Goal: Task Accomplishment & Management: Manage account settings

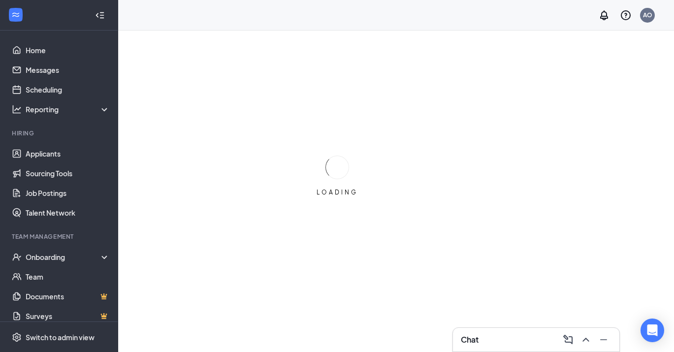
click at [75, 140] on li "Hiring Applicants Sourcing Tools Job Postings Talent Network" at bounding box center [59, 176] width 118 height 94
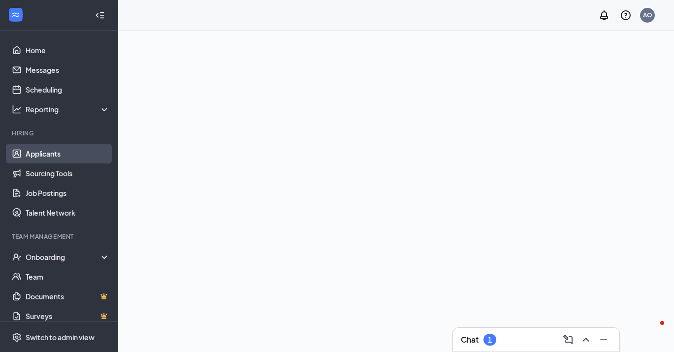
click at [65, 146] on link "Applicants" at bounding box center [68, 154] width 84 height 20
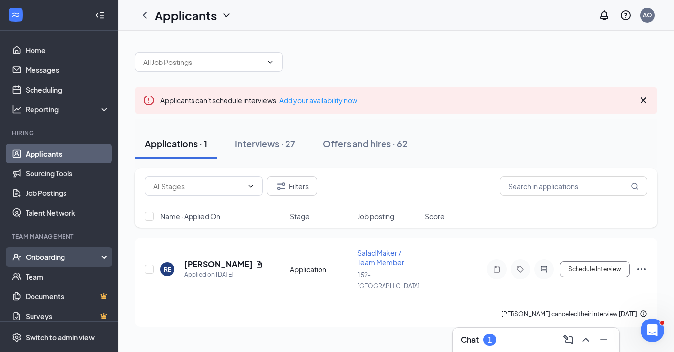
click at [62, 259] on div "Onboarding" at bounding box center [64, 257] width 76 height 10
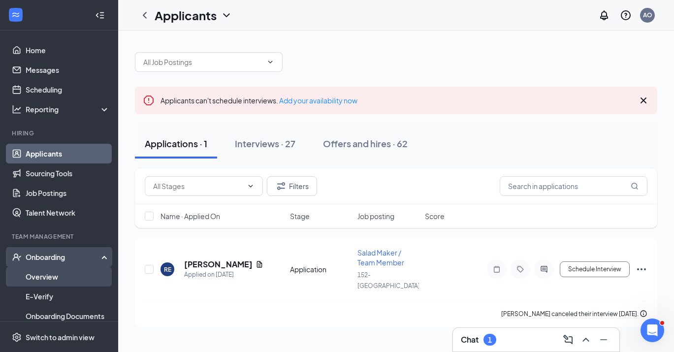
click at [58, 280] on link "Overview" at bounding box center [68, 277] width 84 height 20
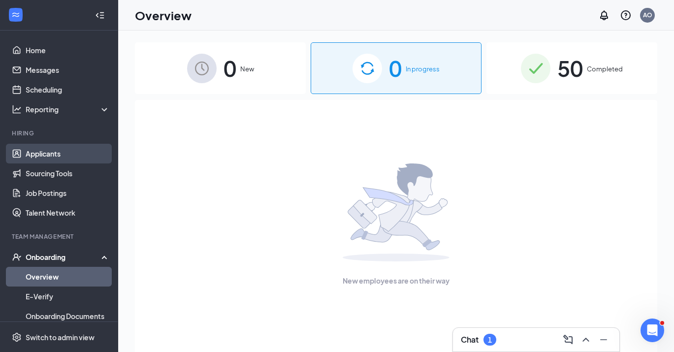
click at [88, 149] on link "Applicants" at bounding box center [68, 154] width 84 height 20
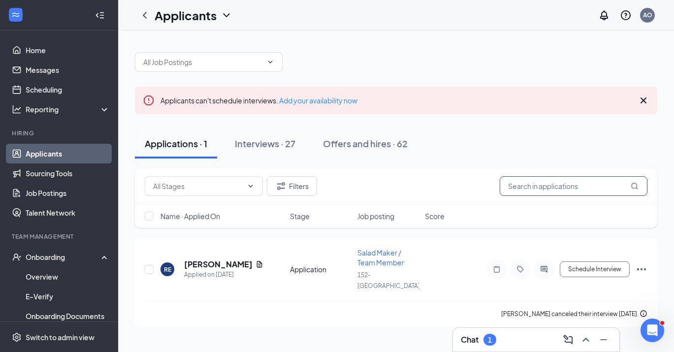
click at [536, 182] on input "text" at bounding box center [574, 186] width 148 height 20
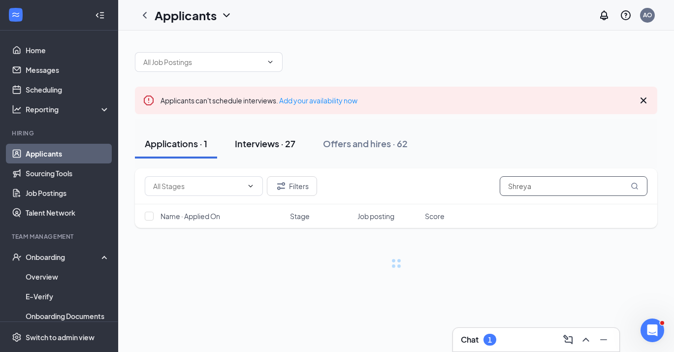
type input "Shreya"
click at [276, 143] on div "Interviews · 27" at bounding box center [265, 143] width 61 height 12
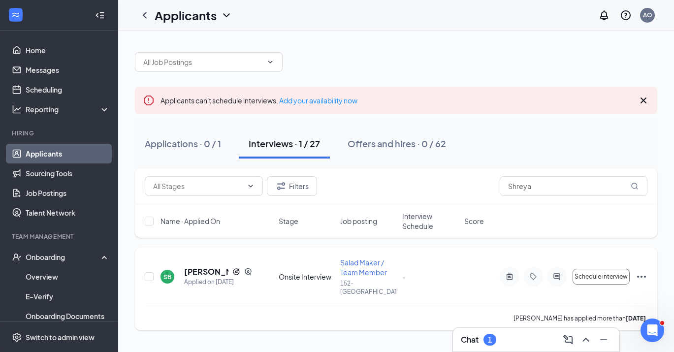
click at [642, 274] on icon "Ellipses" at bounding box center [642, 277] width 12 height 12
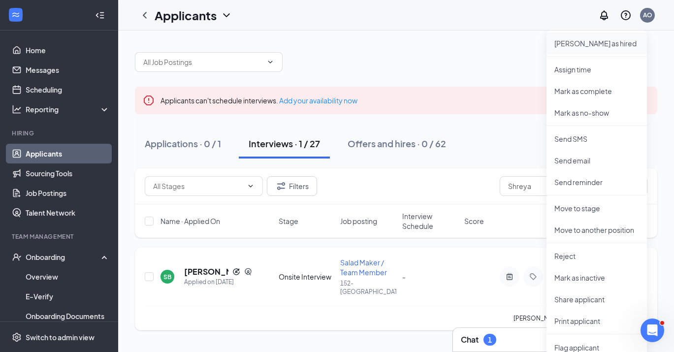
click at [592, 45] on p "[PERSON_NAME] as hired" at bounding box center [596, 43] width 85 height 10
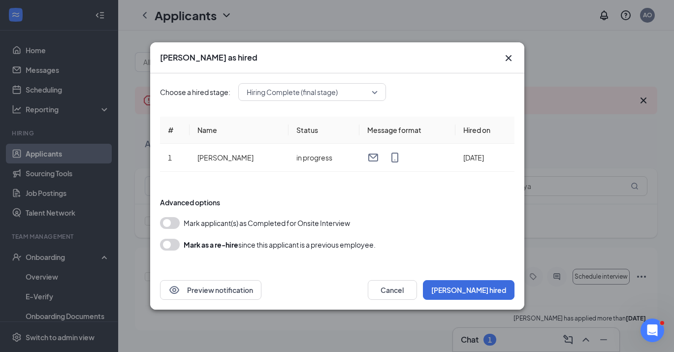
click at [179, 243] on button "button" at bounding box center [170, 245] width 20 height 12
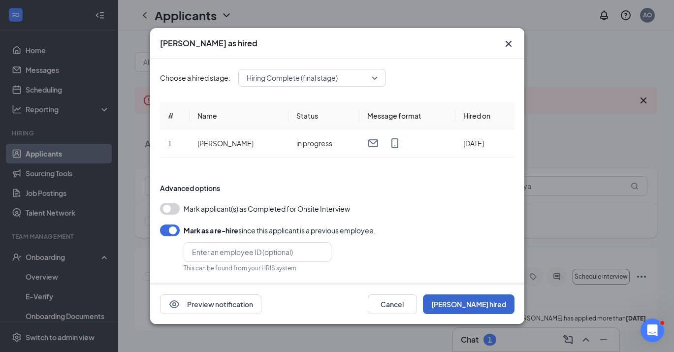
click at [480, 304] on button "[PERSON_NAME] hired" at bounding box center [469, 304] width 92 height 20
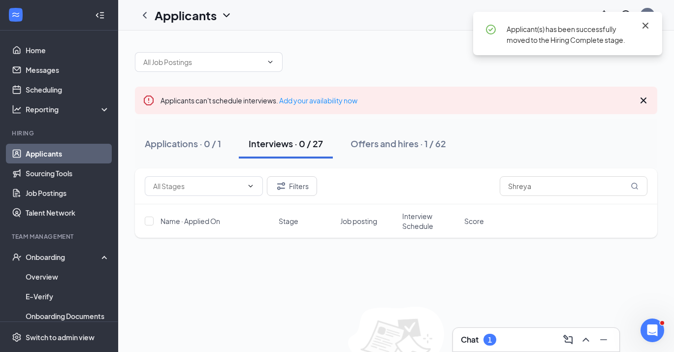
click at [645, 25] on icon "Cross" at bounding box center [646, 26] width 6 height 6
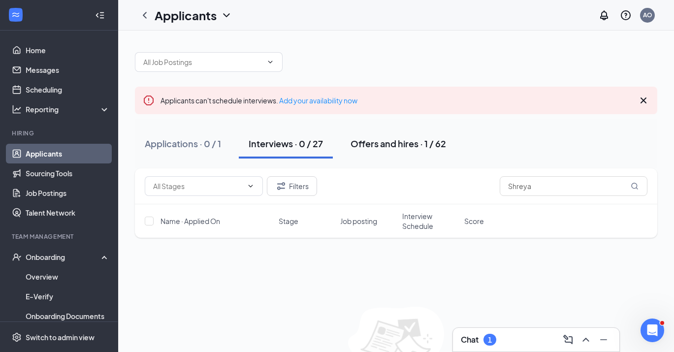
click at [409, 157] on button "Offers and hires · 1 / 62" at bounding box center [398, 144] width 115 height 30
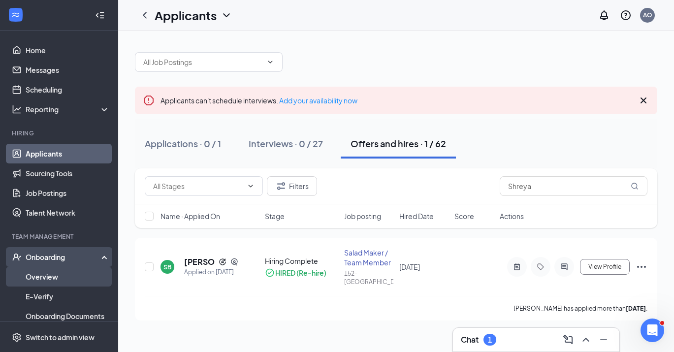
click at [68, 280] on link "Overview" at bounding box center [68, 277] width 84 height 20
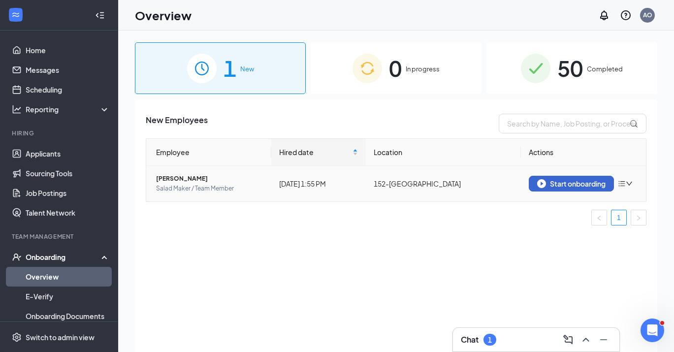
click at [613, 191] on button "Start onboarding" at bounding box center [571, 184] width 85 height 16
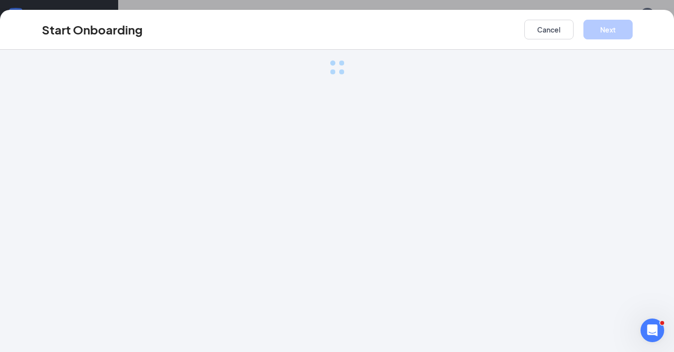
click at [590, 184] on div "Loading..." at bounding box center [337, 201] width 674 height 302
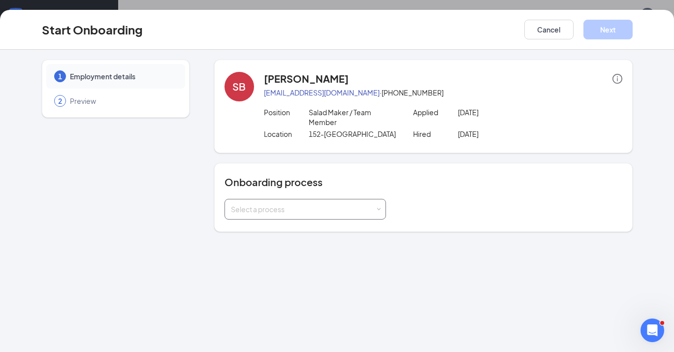
click at [278, 215] on div "Select a process" at bounding box center [305, 209] width 149 height 20
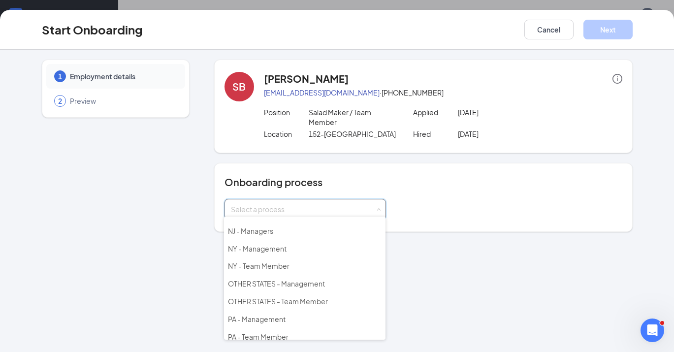
scroll to position [7, 0]
click at [270, 280] on span "OTHER STATES - Management" at bounding box center [276, 281] width 97 height 9
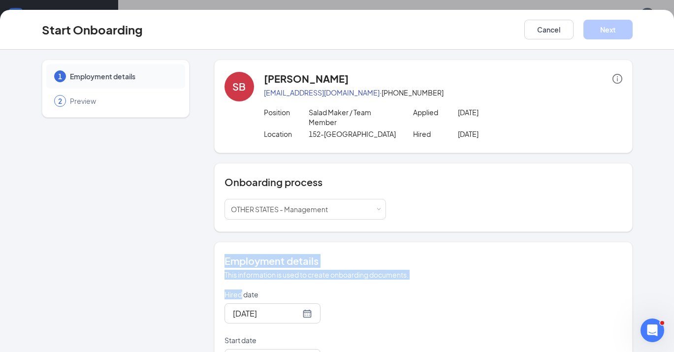
click at [270, 254] on div "Employment details This information is used to create onboarding documents. Hir…" at bounding box center [423, 312] width 419 height 140
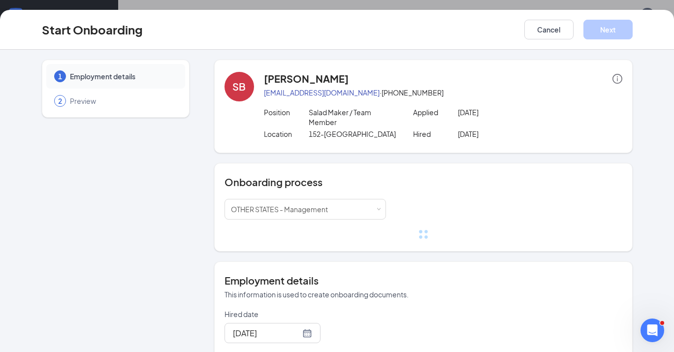
click at [283, 198] on div "Onboarding process Select a process OTHER STATES - Management" at bounding box center [424, 207] width 398 height 64
click at [288, 198] on div "Onboarding process Select a process OTHER STATES - Management" at bounding box center [424, 207] width 398 height 64
click at [291, 201] on div "OTHER STATES - Management" at bounding box center [283, 209] width 104 height 20
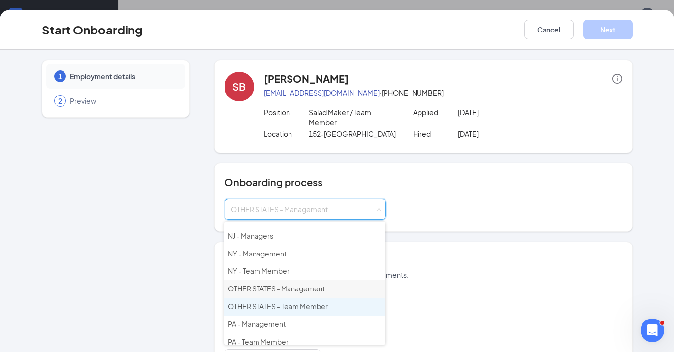
click at [294, 302] on span "OTHER STATES - Team Member" at bounding box center [278, 306] width 100 height 9
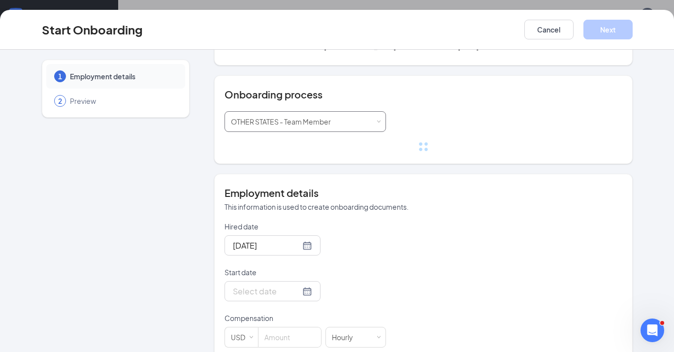
scroll to position [86, 0]
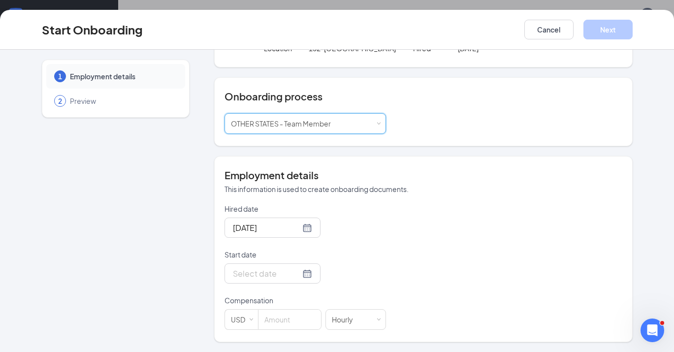
click at [274, 296] on p "Compensation" at bounding box center [305, 300] width 161 height 10
click at [297, 278] on input "Start date" at bounding box center [266, 273] width 67 height 12
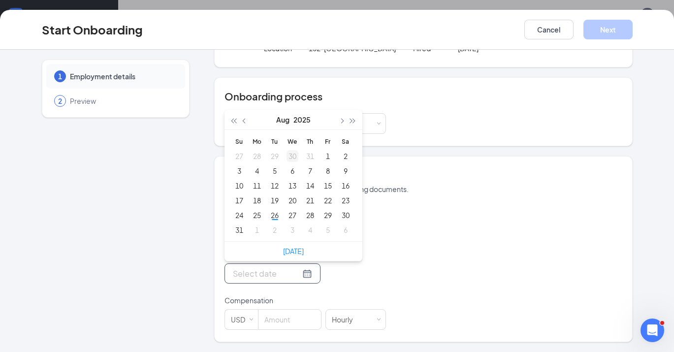
type input "[DATE]"
click at [343, 121] on span "button" at bounding box center [341, 121] width 5 height 5
type input "[DATE]"
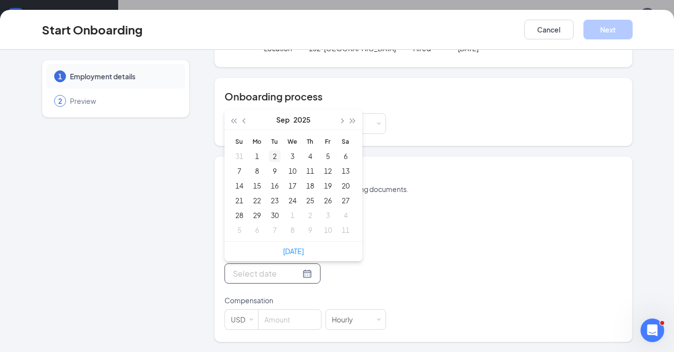
type input "[DATE]"
click at [273, 156] on div "2" at bounding box center [275, 156] width 12 height 12
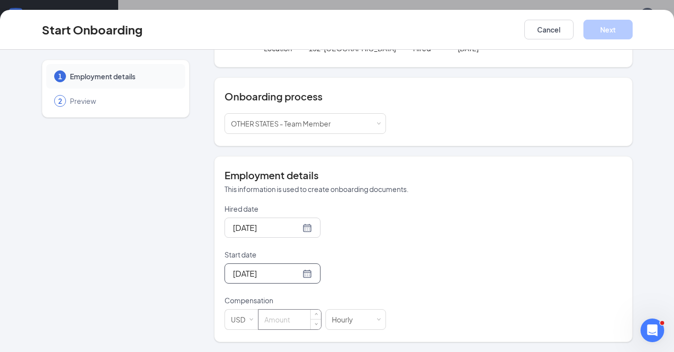
click at [268, 317] on input at bounding box center [289, 320] width 63 height 20
type input "12.5"
click at [610, 27] on button "Next" at bounding box center [607, 30] width 49 height 20
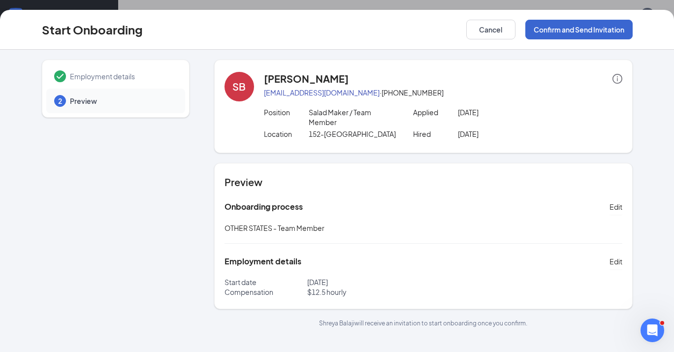
scroll to position [0, 0]
click at [569, 28] on button "Confirm and Send Invitation" at bounding box center [578, 30] width 107 height 20
